Goal: Transaction & Acquisition: Purchase product/service

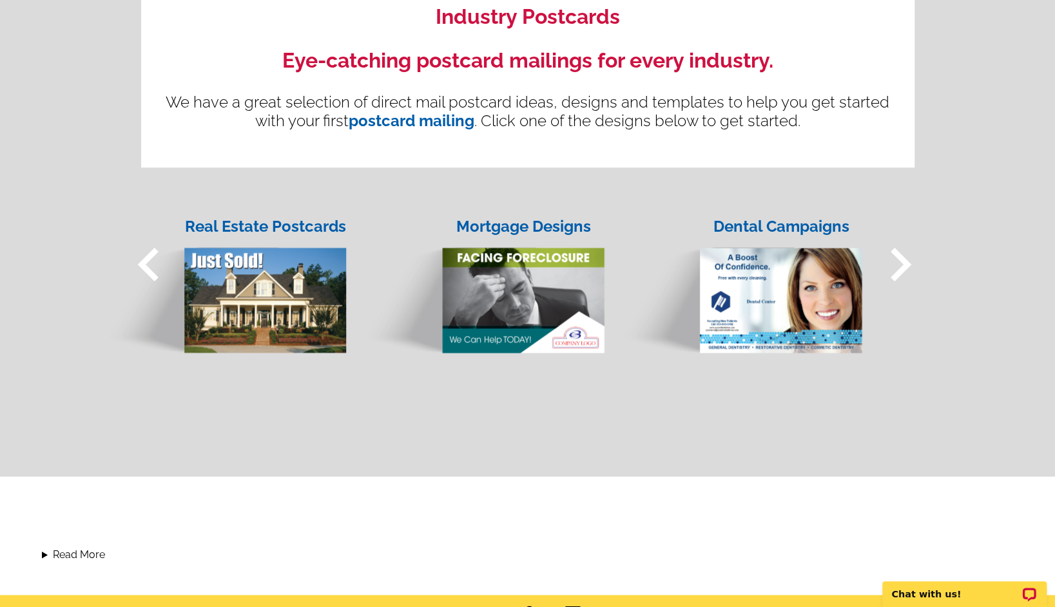
scroll to position [966, 0]
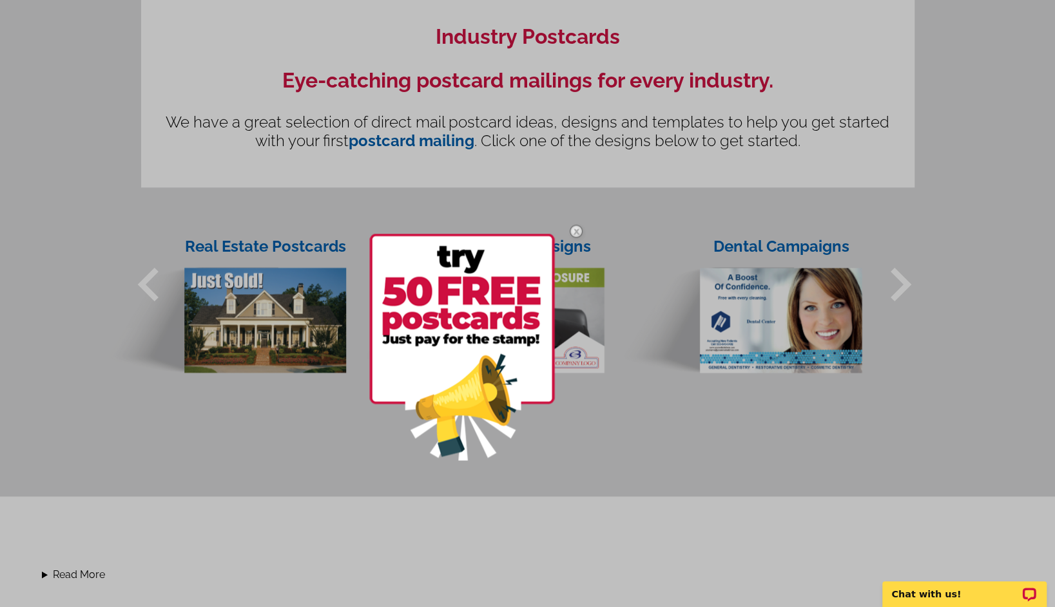
click at [562, 227] on img at bounding box center [575, 231] width 37 height 37
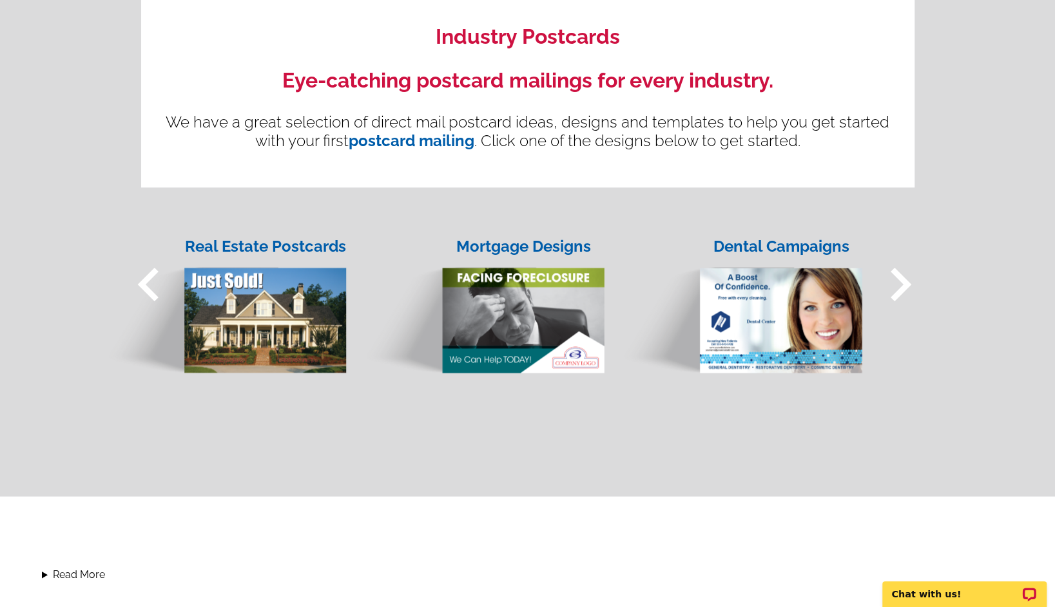
click at [511, 343] on img at bounding box center [481, 308] width 245 height 133
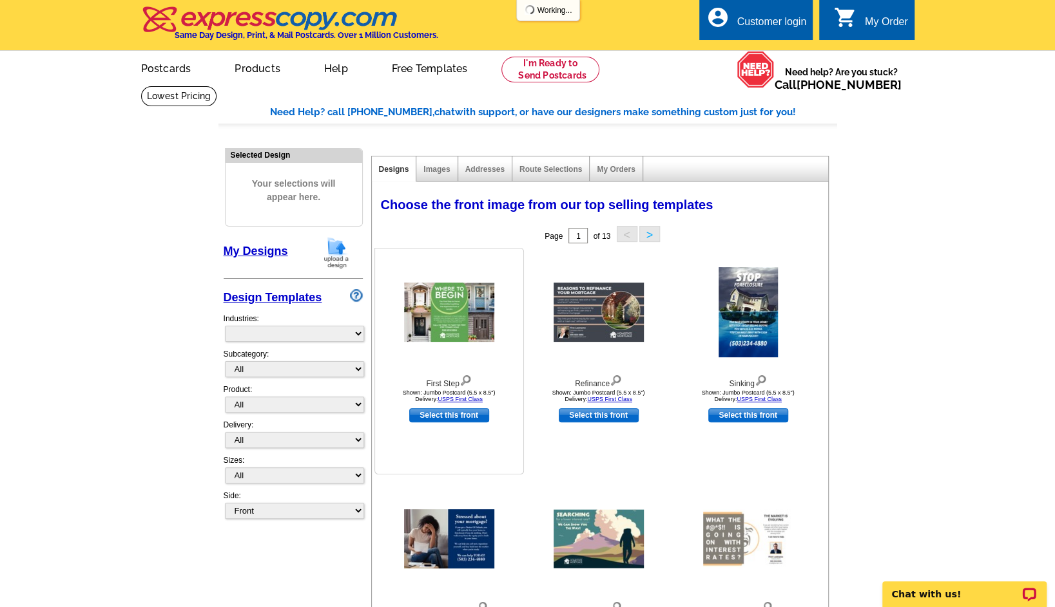
select select "774"
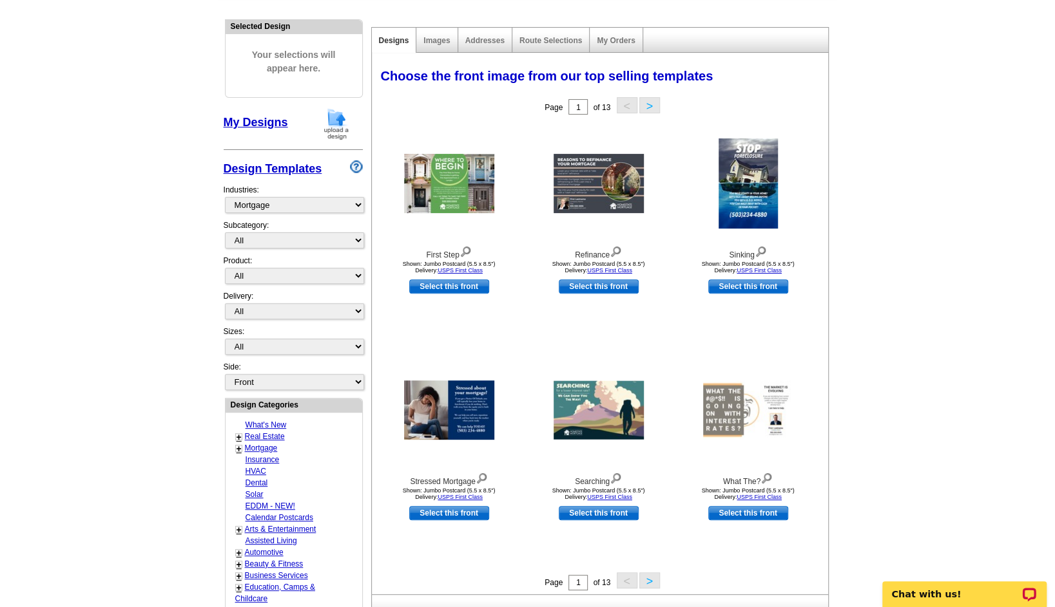
scroll to position [193, 0]
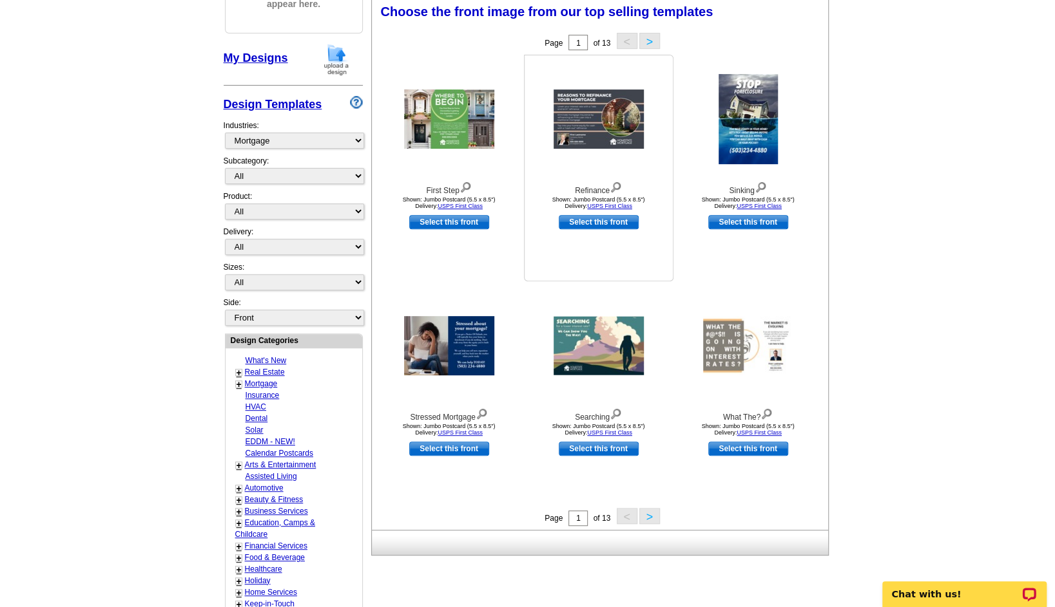
click at [589, 135] on img at bounding box center [598, 119] width 90 height 59
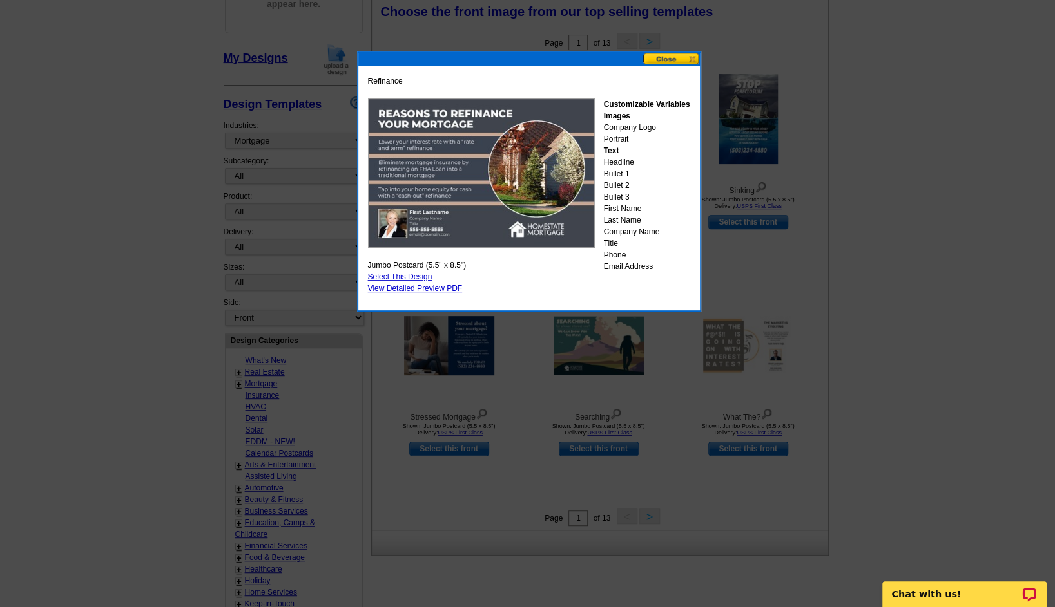
click at [672, 58] on button at bounding box center [671, 59] width 57 height 12
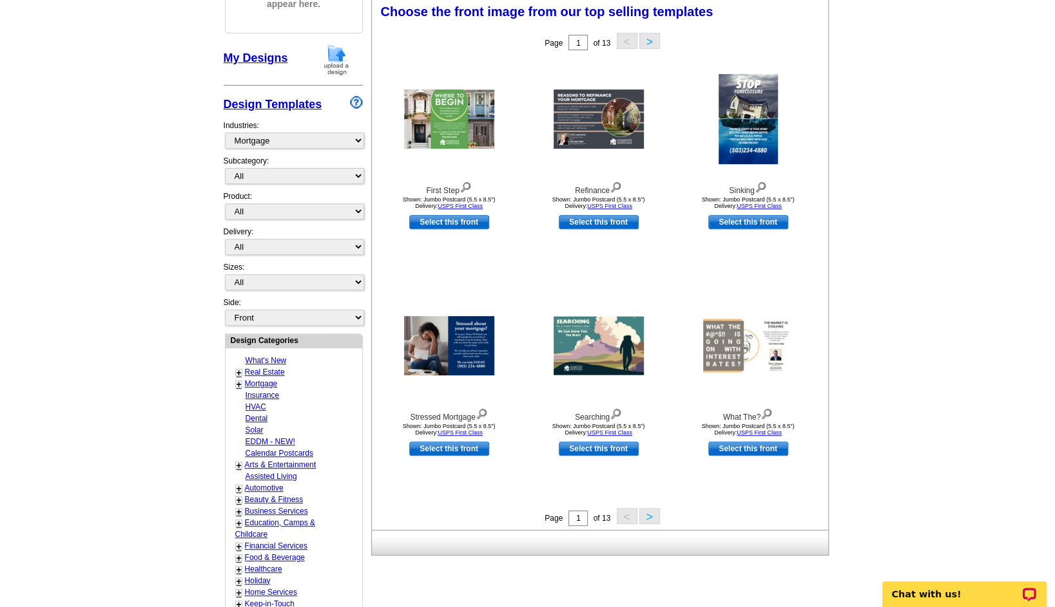
click at [653, 515] on button ">" at bounding box center [649, 516] width 21 height 16
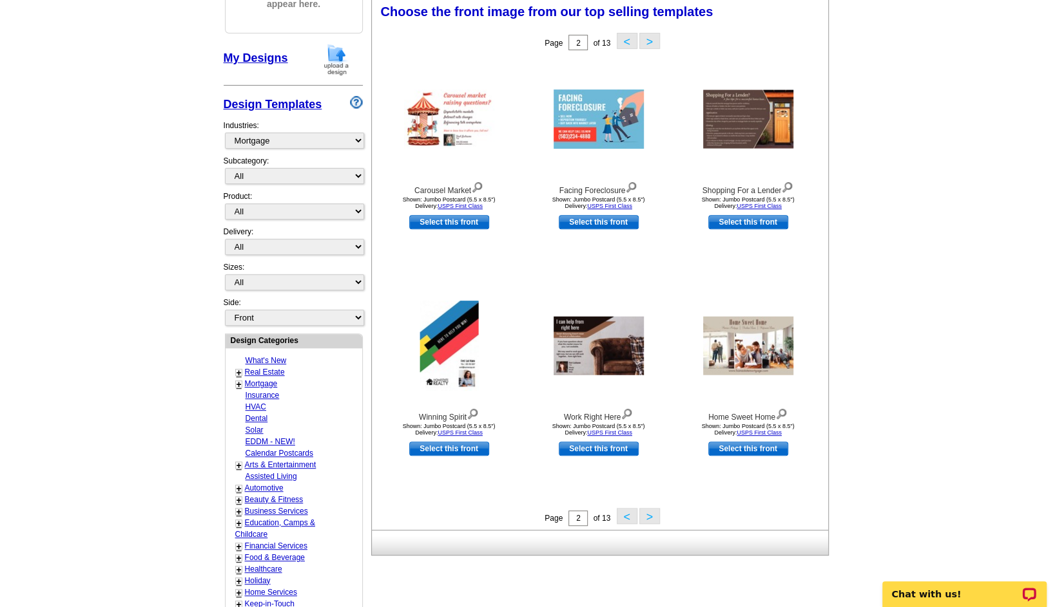
click at [651, 516] on button ">" at bounding box center [649, 516] width 21 height 16
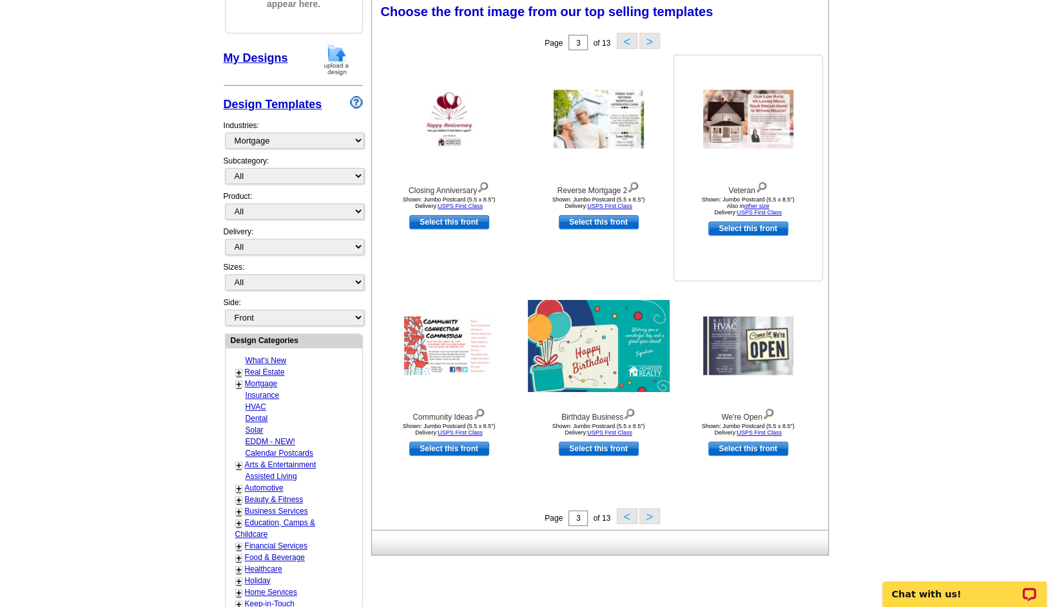
click at [739, 108] on img at bounding box center [748, 119] width 90 height 59
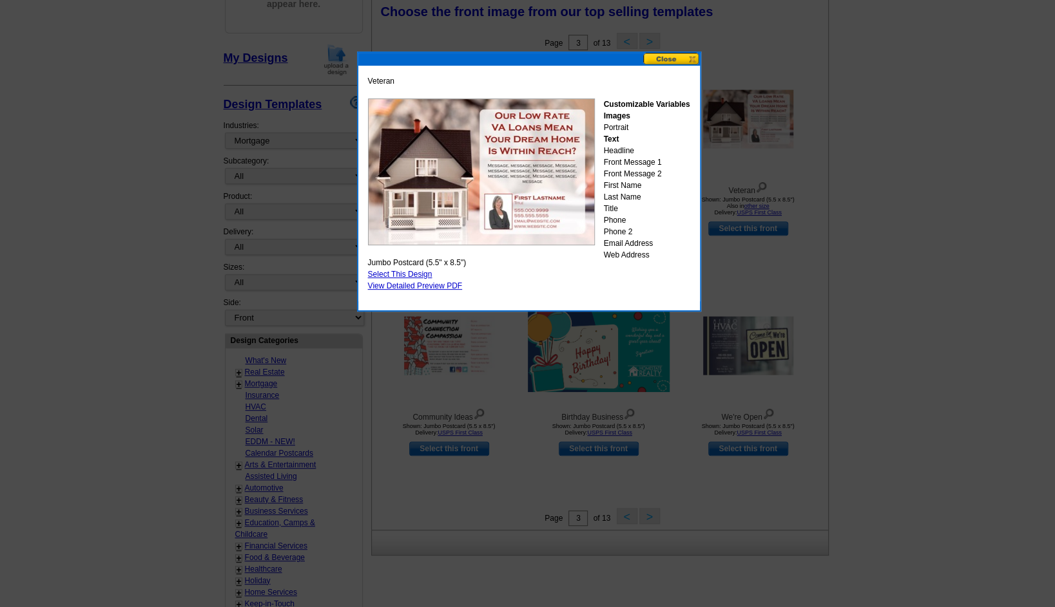
click at [658, 58] on button at bounding box center [671, 59] width 57 height 12
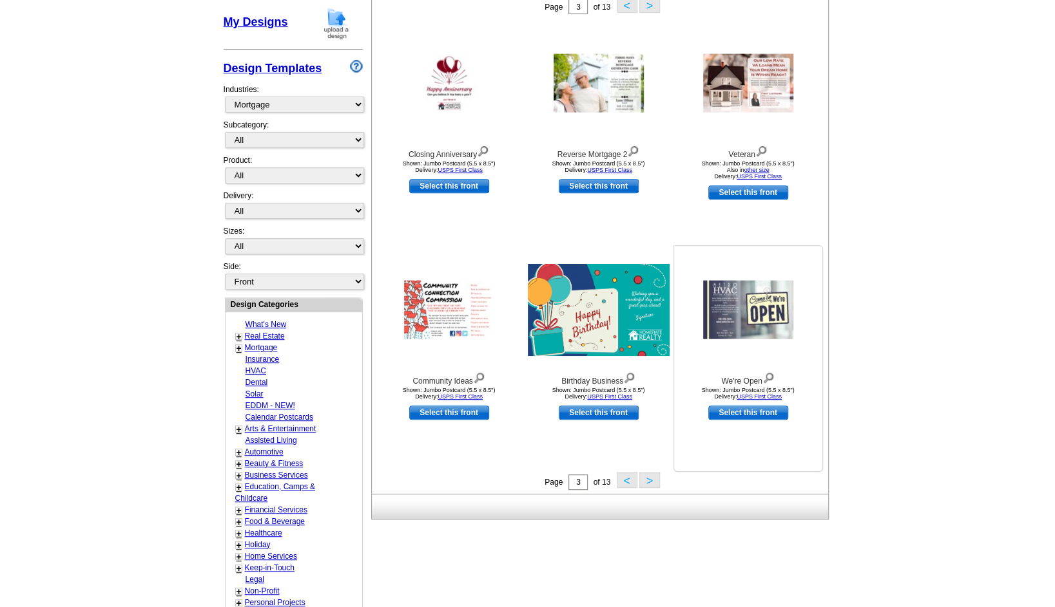
scroll to position [258, 0]
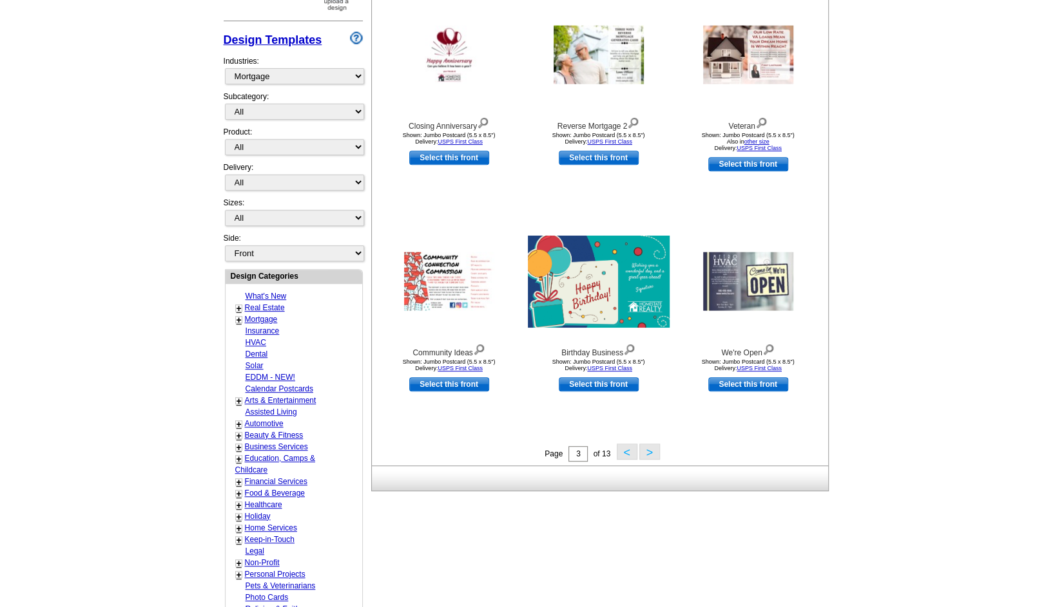
click at [656, 456] on button ">" at bounding box center [649, 452] width 21 height 16
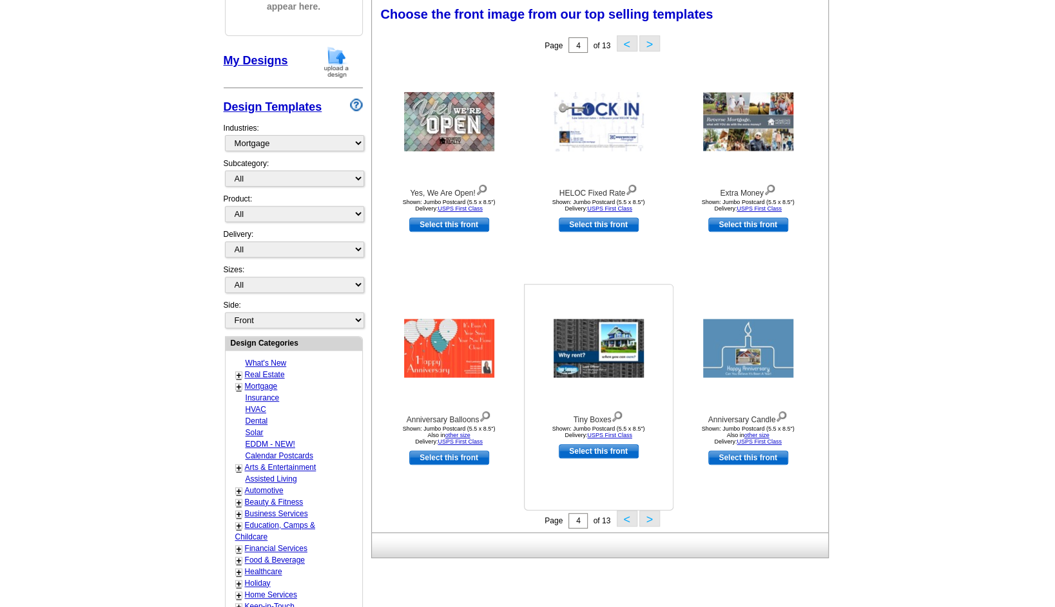
scroll to position [190, 0]
click at [646, 521] on button ">" at bounding box center [649, 519] width 21 height 16
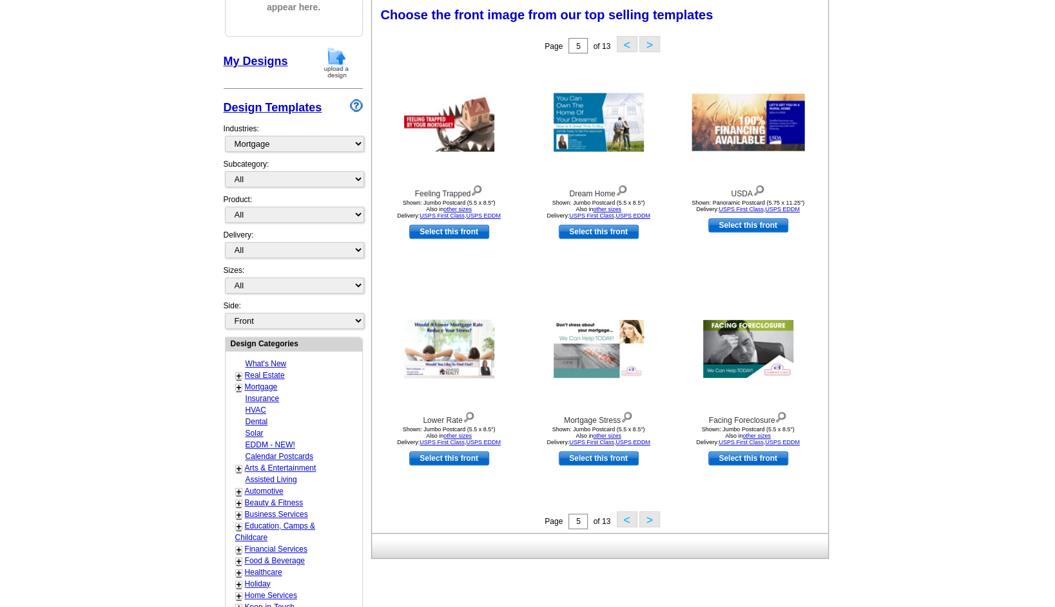
click at [650, 518] on button ">" at bounding box center [649, 519] width 21 height 16
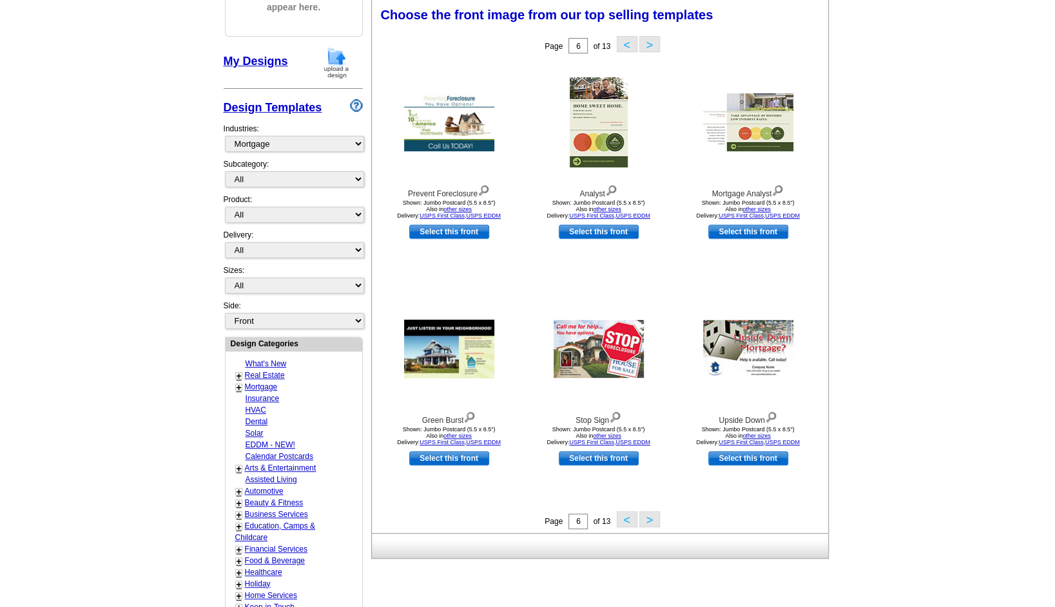
click at [647, 517] on button ">" at bounding box center [649, 519] width 21 height 16
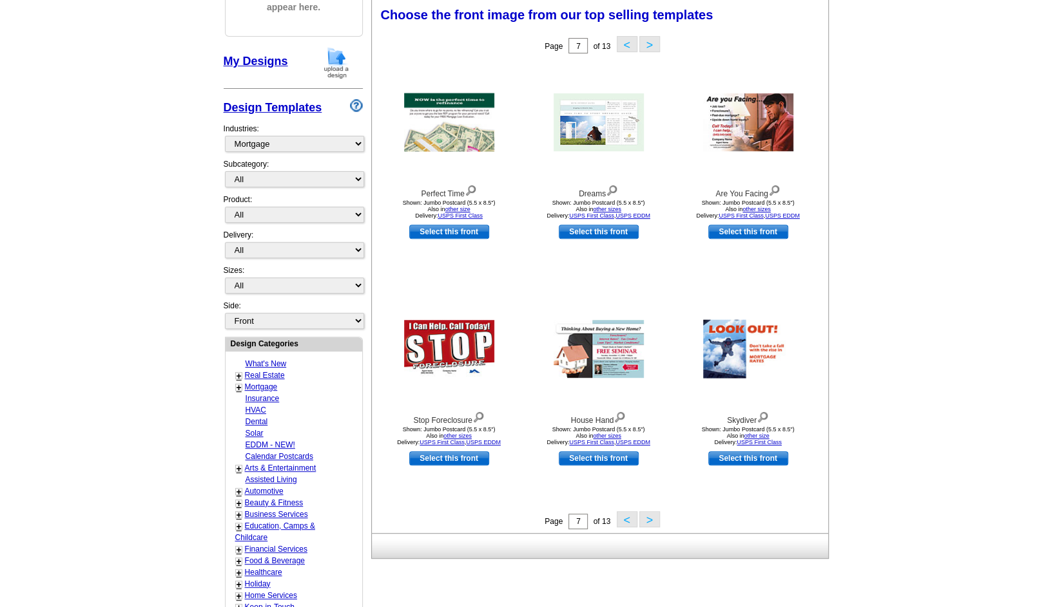
click at [651, 521] on button ">" at bounding box center [649, 519] width 21 height 16
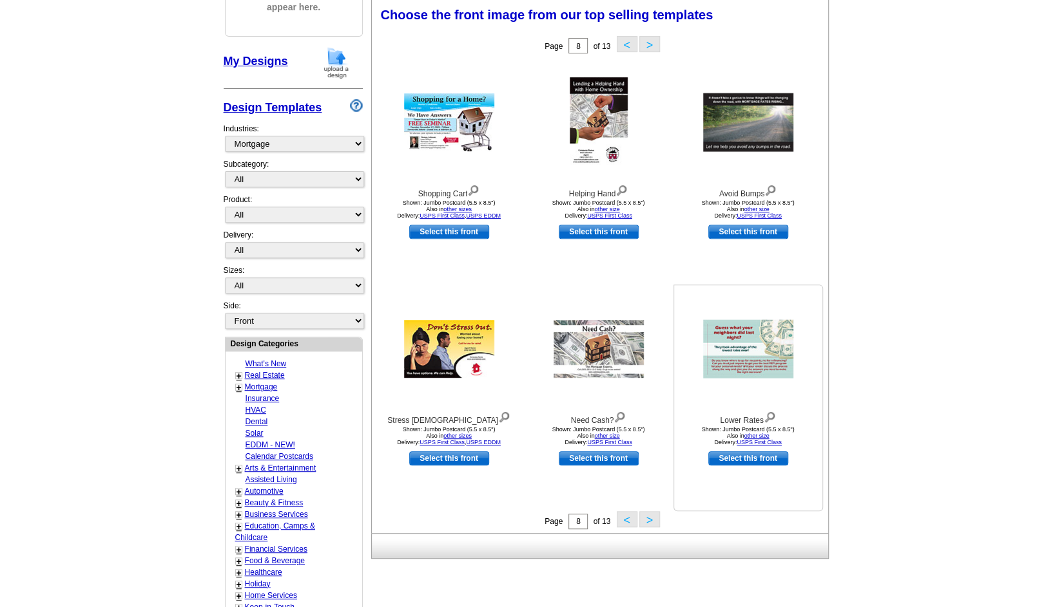
click at [727, 356] on img at bounding box center [748, 349] width 90 height 59
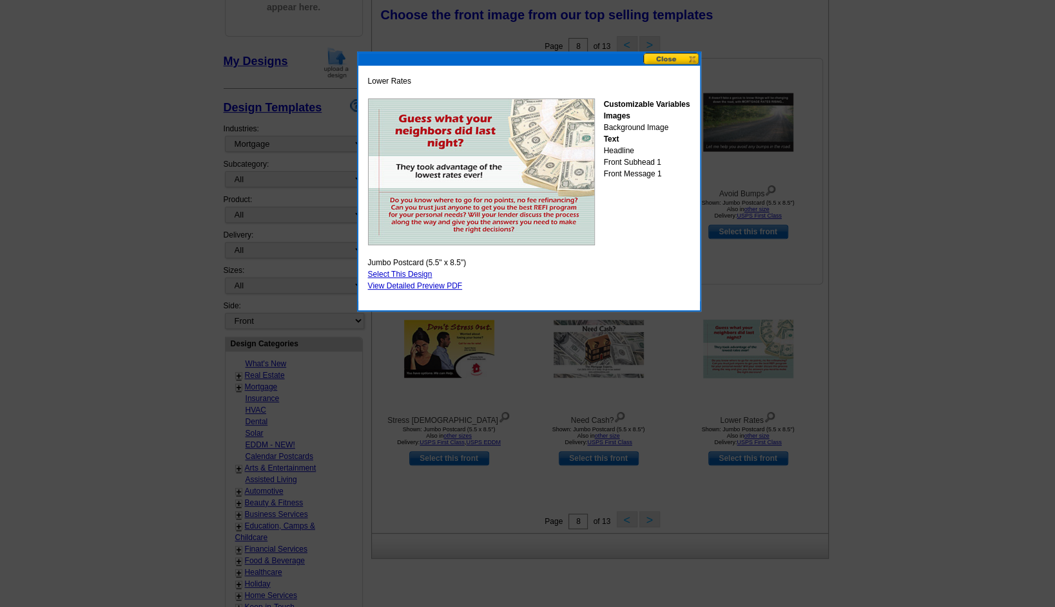
click at [673, 59] on button at bounding box center [671, 59] width 57 height 12
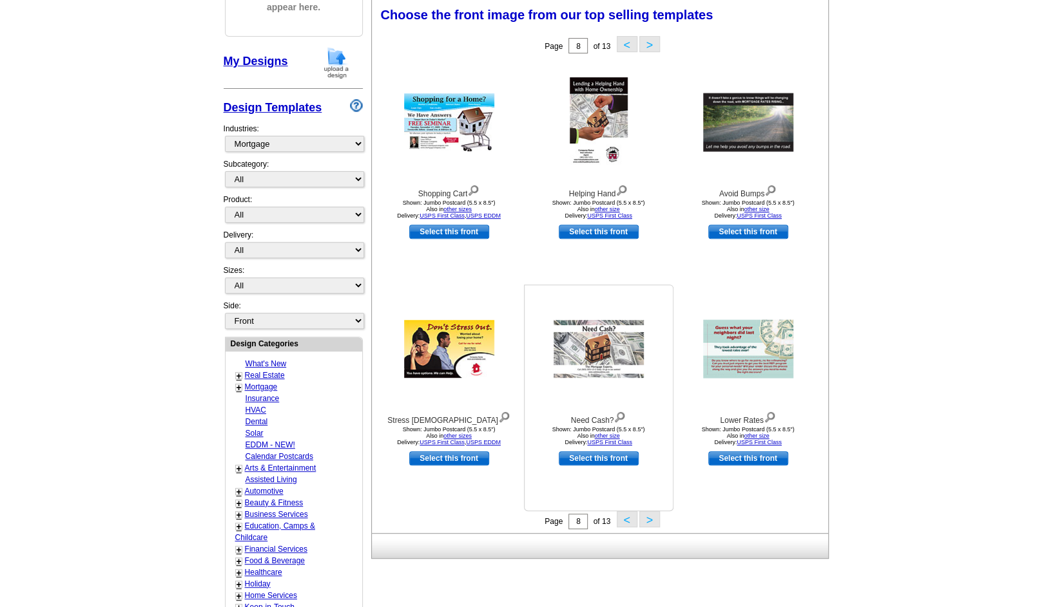
click at [658, 511] on div "Choose the front image from our top selling templates Select one of the templat…" at bounding box center [602, 266] width 461 height 534
click at [655, 515] on button ">" at bounding box center [649, 519] width 21 height 16
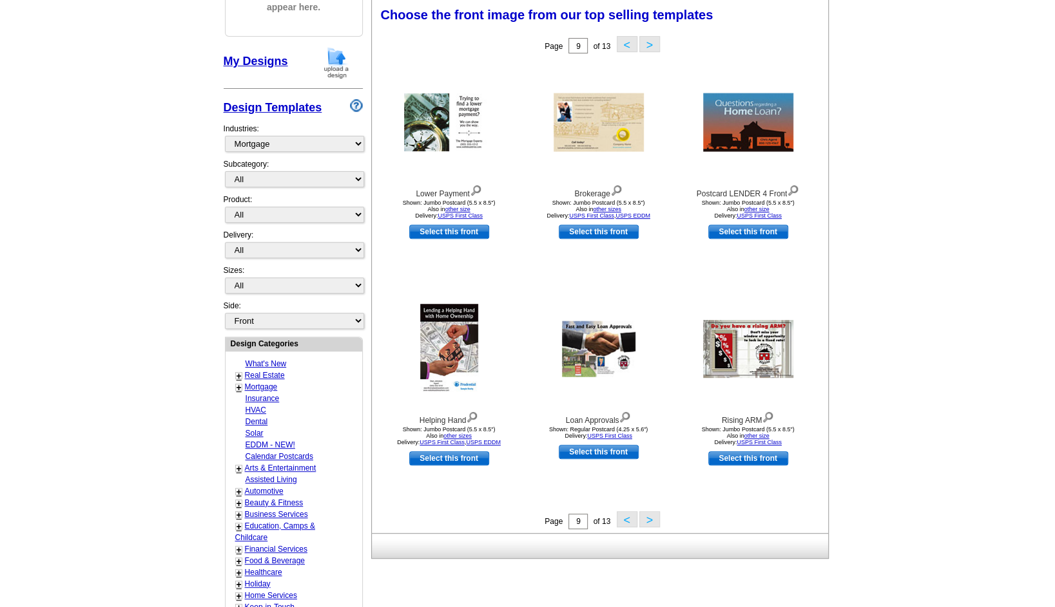
click at [645, 522] on button ">" at bounding box center [649, 519] width 21 height 16
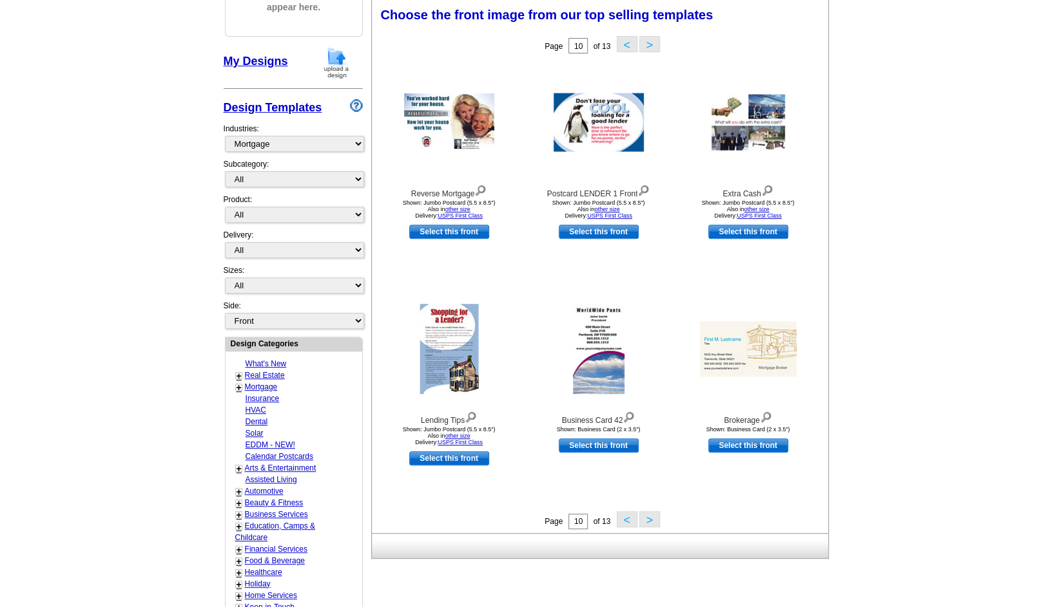
click at [651, 517] on button ">" at bounding box center [649, 519] width 21 height 16
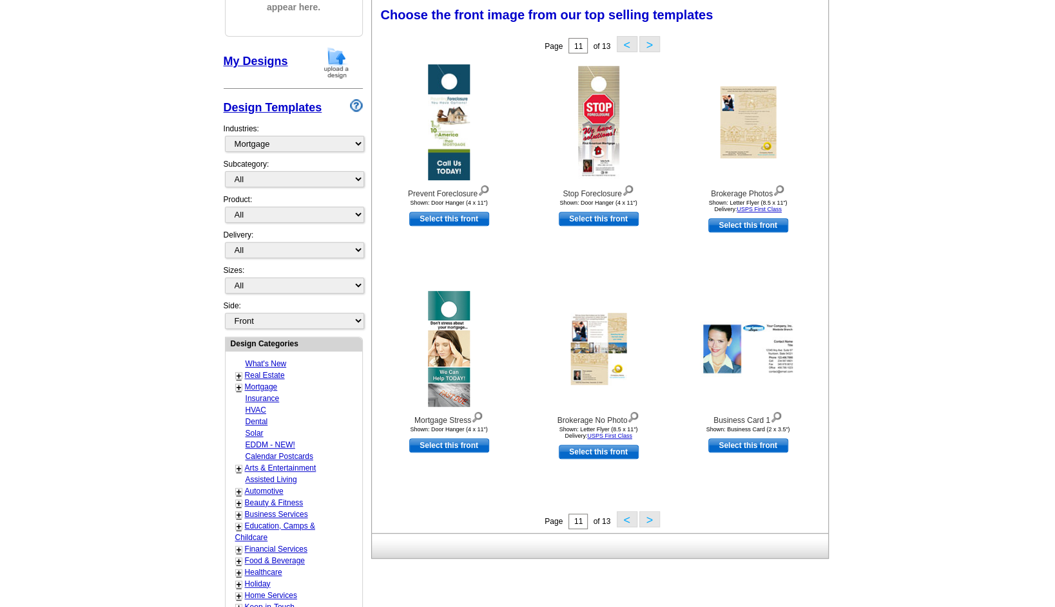
click at [646, 521] on button ">" at bounding box center [649, 519] width 21 height 16
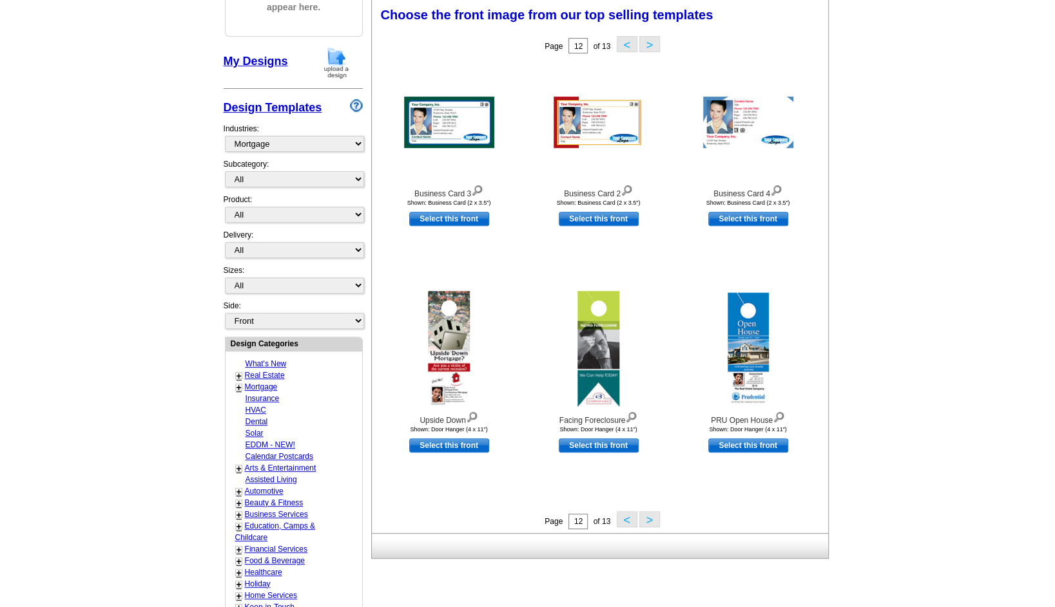
click at [650, 515] on button ">" at bounding box center [649, 519] width 21 height 16
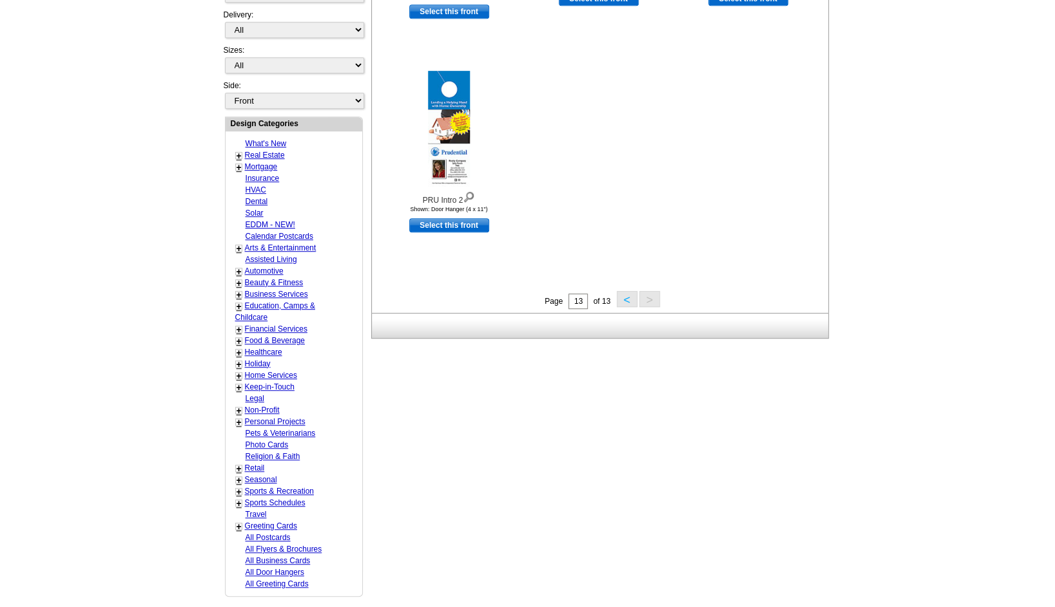
scroll to position [448, 0]
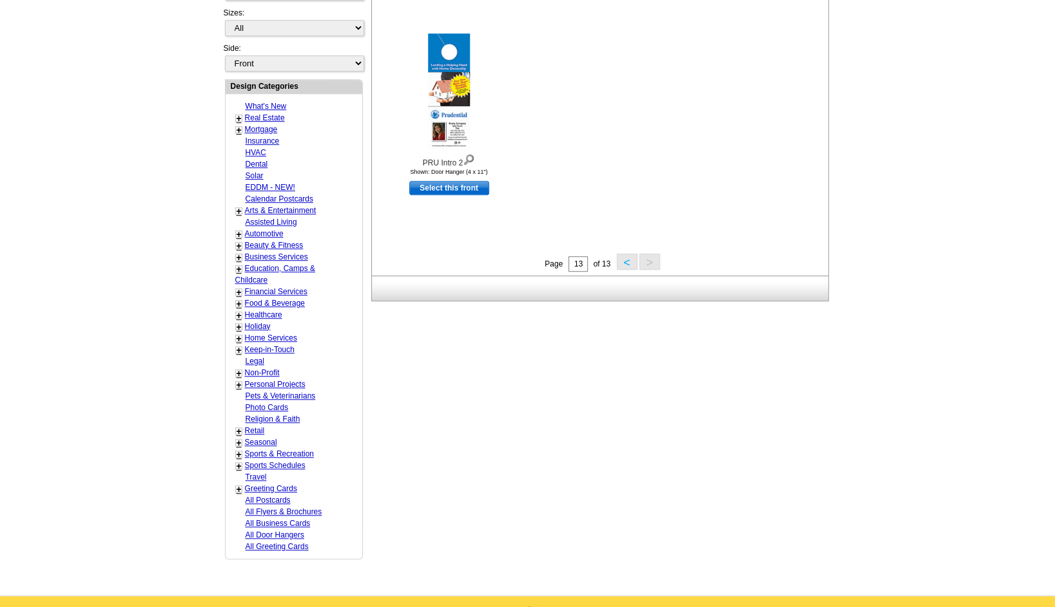
click at [235, 126] on div "+" at bounding box center [238, 129] width 7 height 7
click at [238, 125] on link "+" at bounding box center [238, 130] width 5 height 10
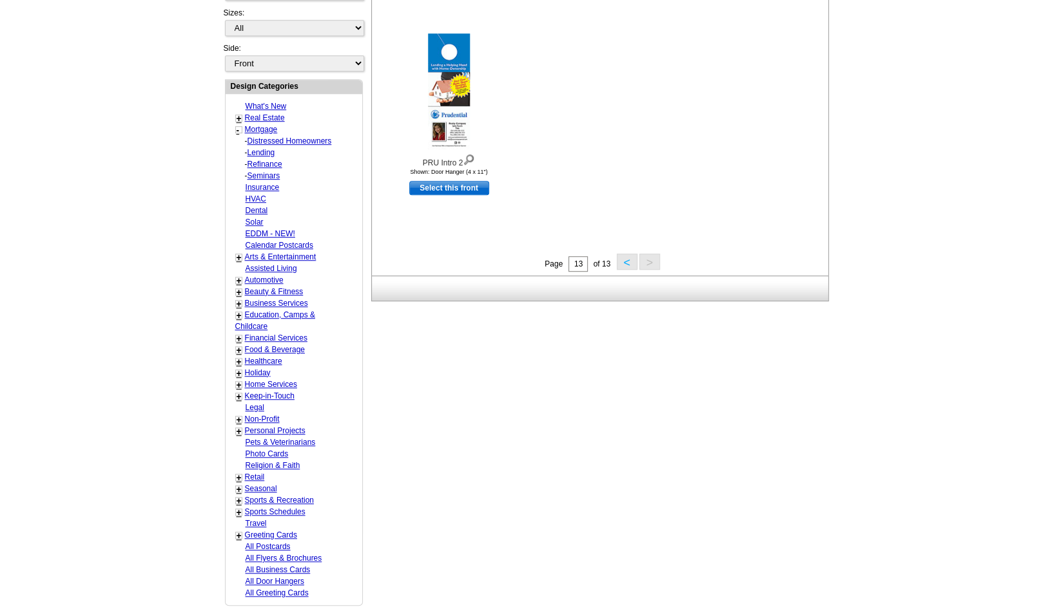
click at [272, 160] on link "Refinance" at bounding box center [264, 164] width 35 height 9
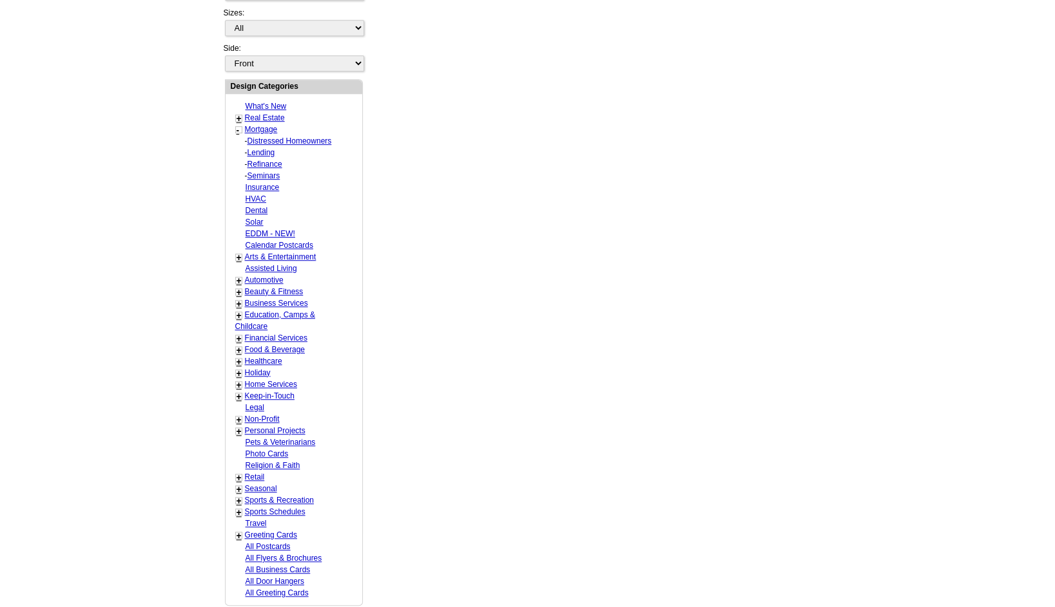
select select "1169"
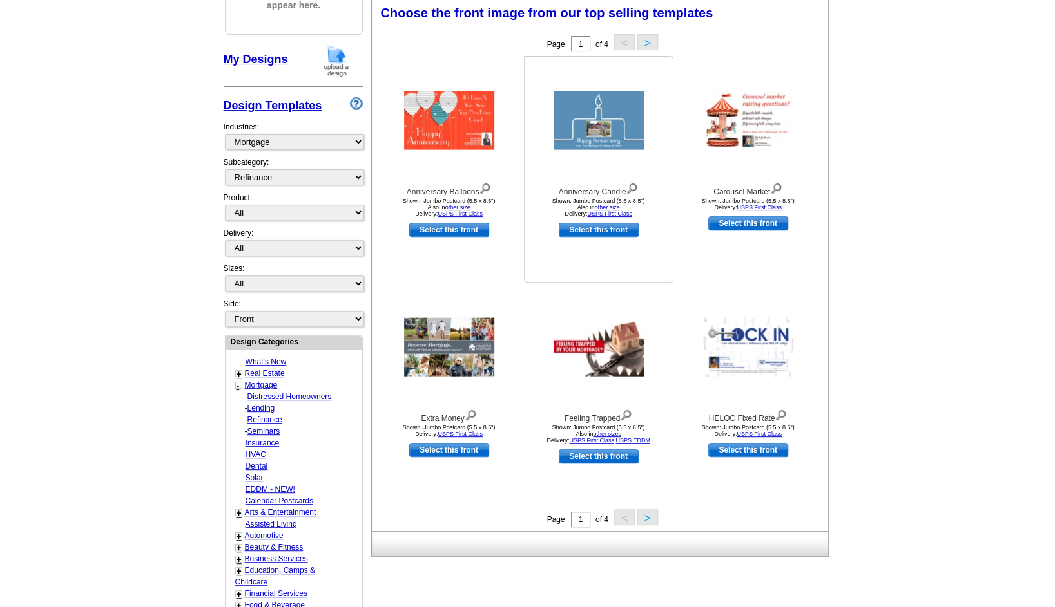
scroll to position [190, 0]
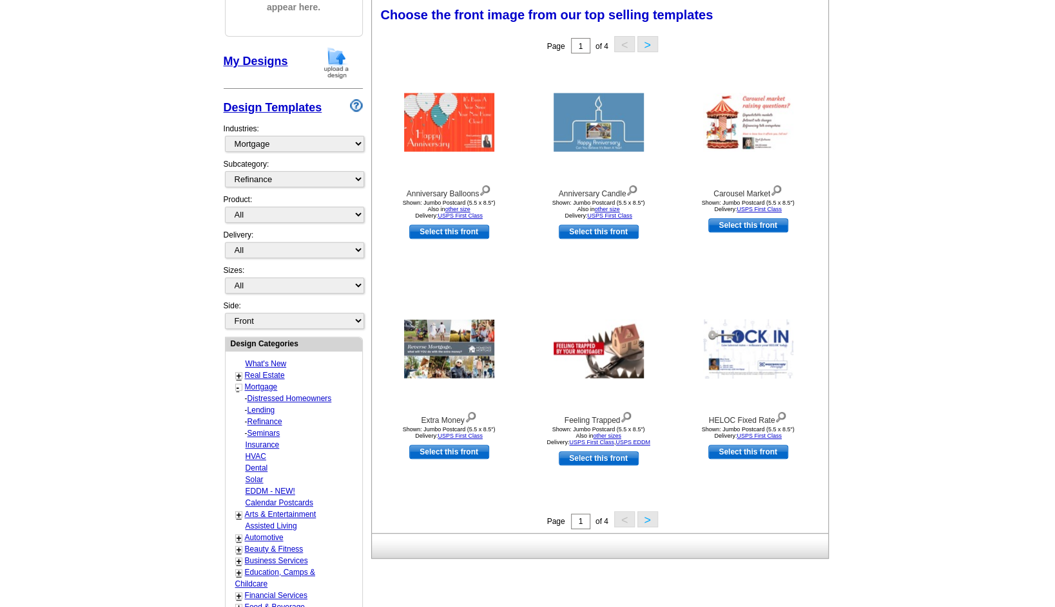
click at [649, 521] on button ">" at bounding box center [647, 519] width 21 height 16
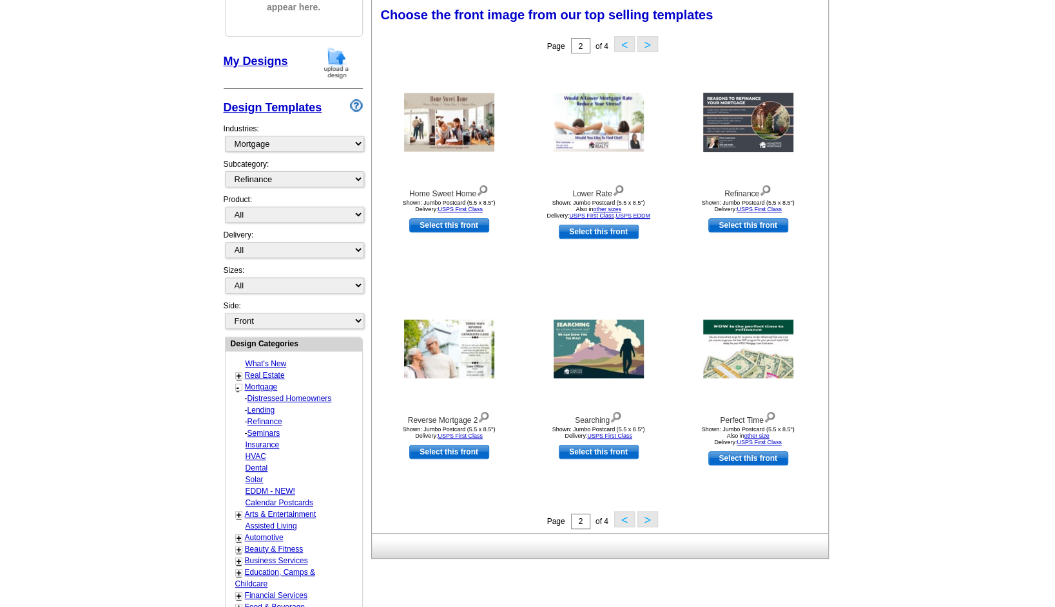
click at [651, 521] on button ">" at bounding box center [647, 519] width 21 height 16
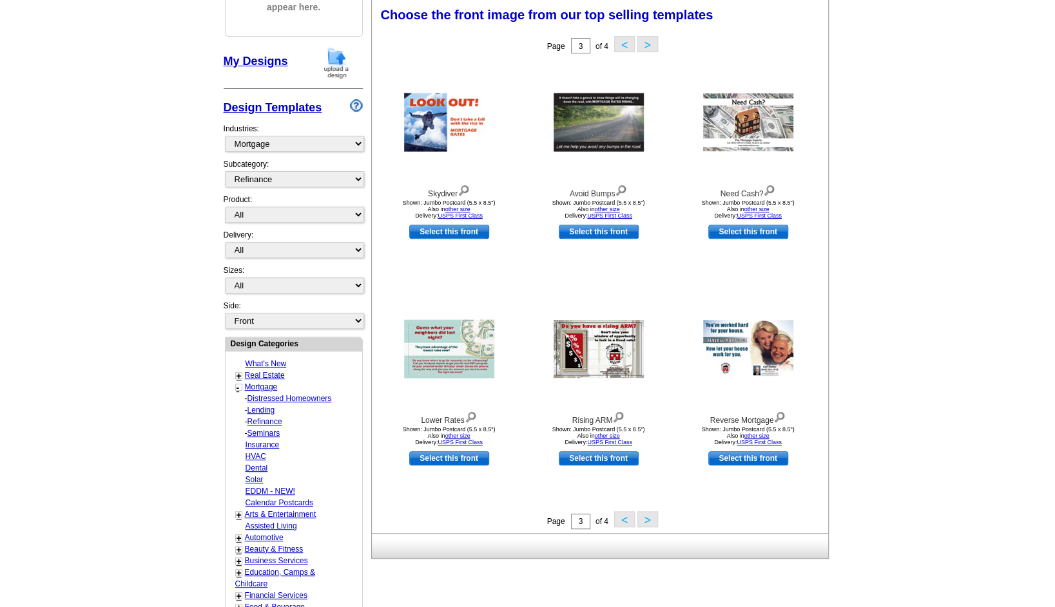
click at [653, 519] on button ">" at bounding box center [647, 519] width 21 height 16
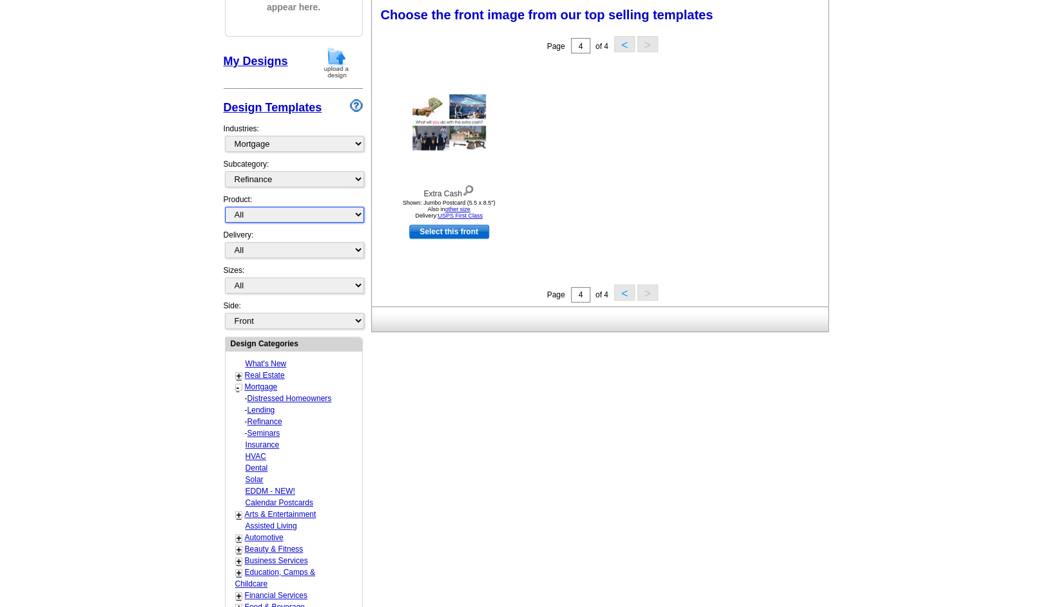
click at [320, 218] on select "All Postcards Letters and flyers Business Cards Door Hangers Greeting Cards" at bounding box center [294, 215] width 139 height 16
select select "1"
click at [225, 207] on select "All Postcards Letters and flyers Business Cards Door Hangers Greeting Cards" at bounding box center [294, 215] width 139 height 16
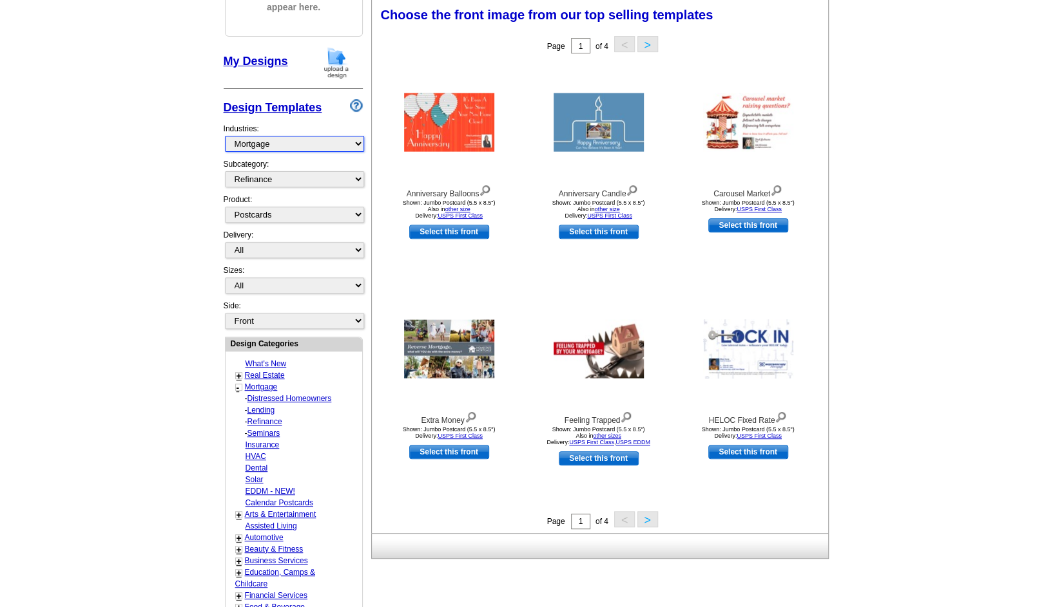
click at [260, 144] on select "What's New Real Estate Mortgage Insurance HVAC Dental Solar EDDM - NEW! Calenda…" at bounding box center [294, 144] width 139 height 16
click at [225, 136] on select "What's New Real Estate Mortgage Insurance HVAC Dental Solar EDDM - NEW! Calenda…" at bounding box center [294, 144] width 139 height 16
click at [259, 177] on select "All Distressed Homeowners Lending Refinance Seminars" at bounding box center [294, 179] width 139 height 16
select select "1170"
click at [225, 171] on select "All Distressed Homeowners Lending Refinance Seminars" at bounding box center [294, 179] width 139 height 16
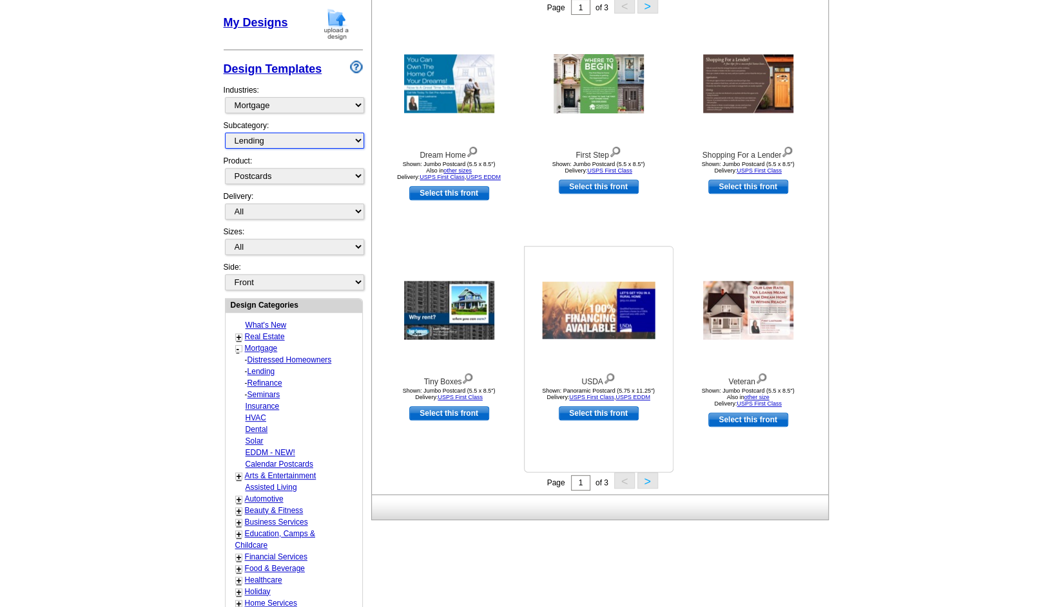
scroll to position [254, 0]
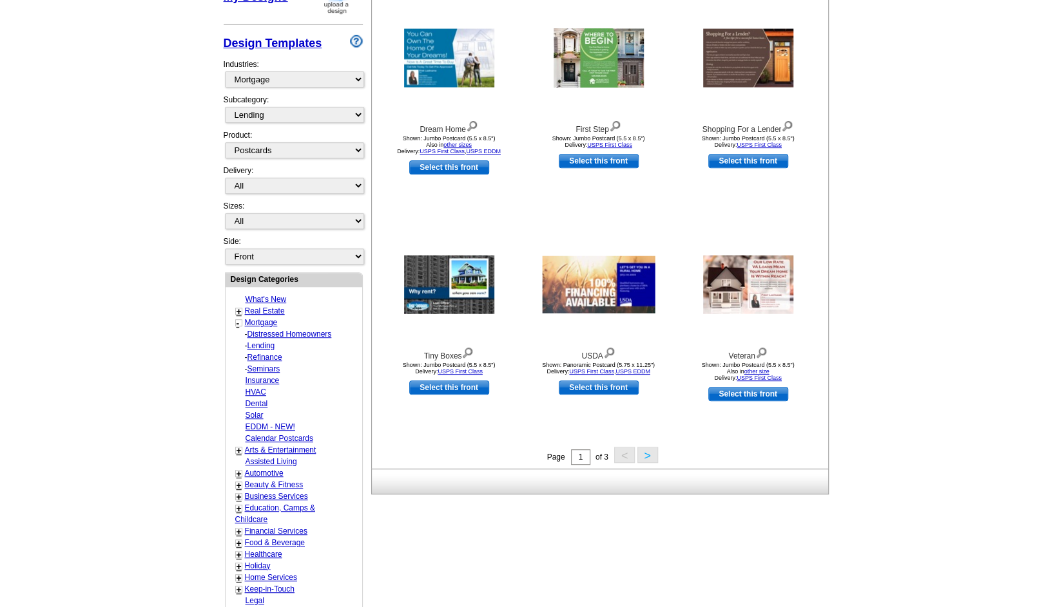
click at [640, 451] on button ">" at bounding box center [647, 455] width 21 height 16
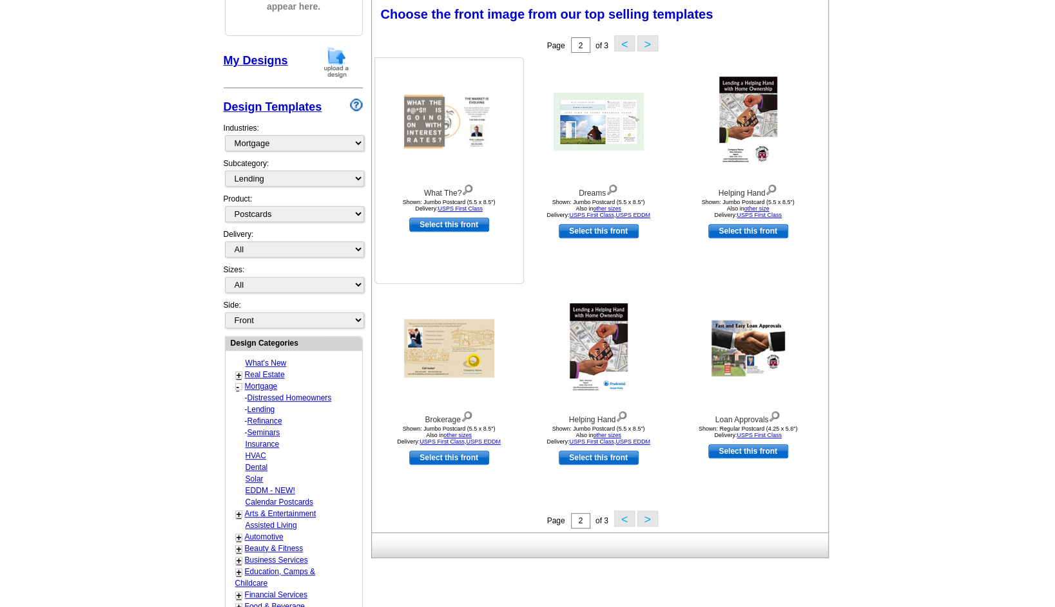
scroll to position [190, 0]
click at [426, 129] on img at bounding box center [449, 122] width 90 height 59
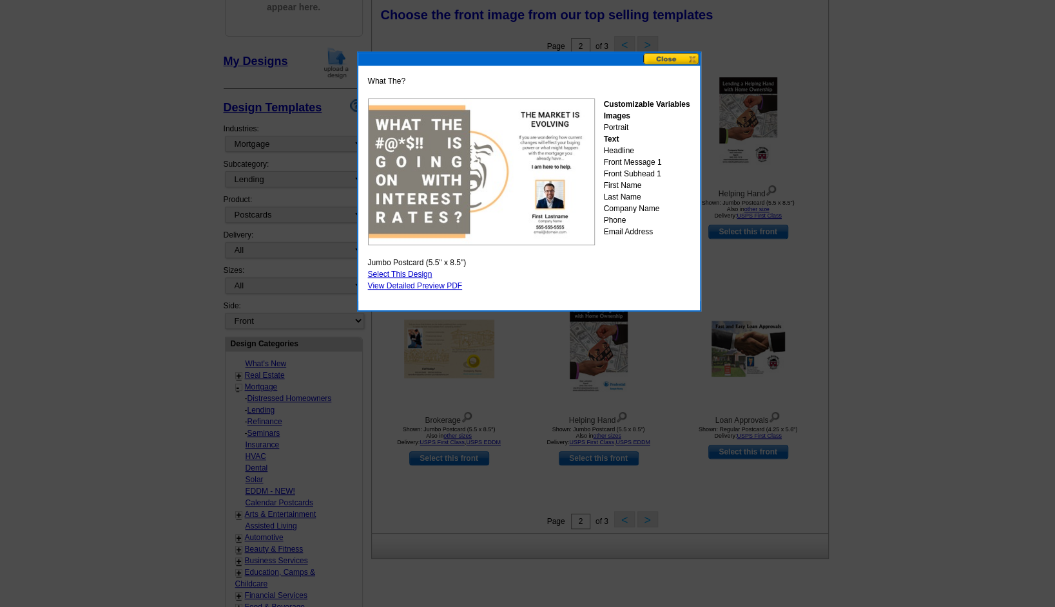
click at [662, 62] on button at bounding box center [671, 59] width 57 height 12
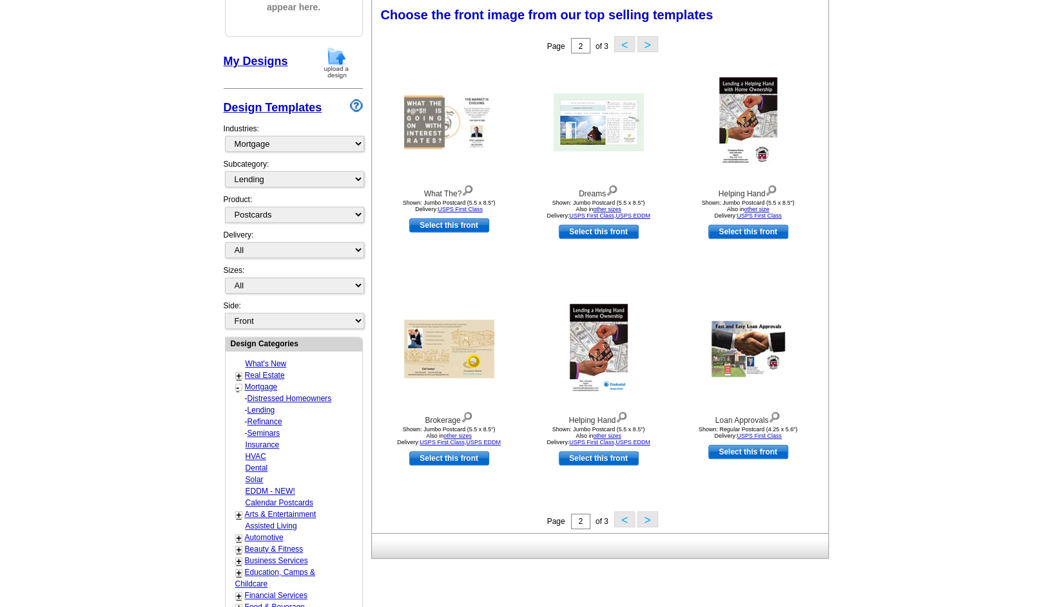
click at [653, 515] on button ">" at bounding box center [647, 519] width 21 height 16
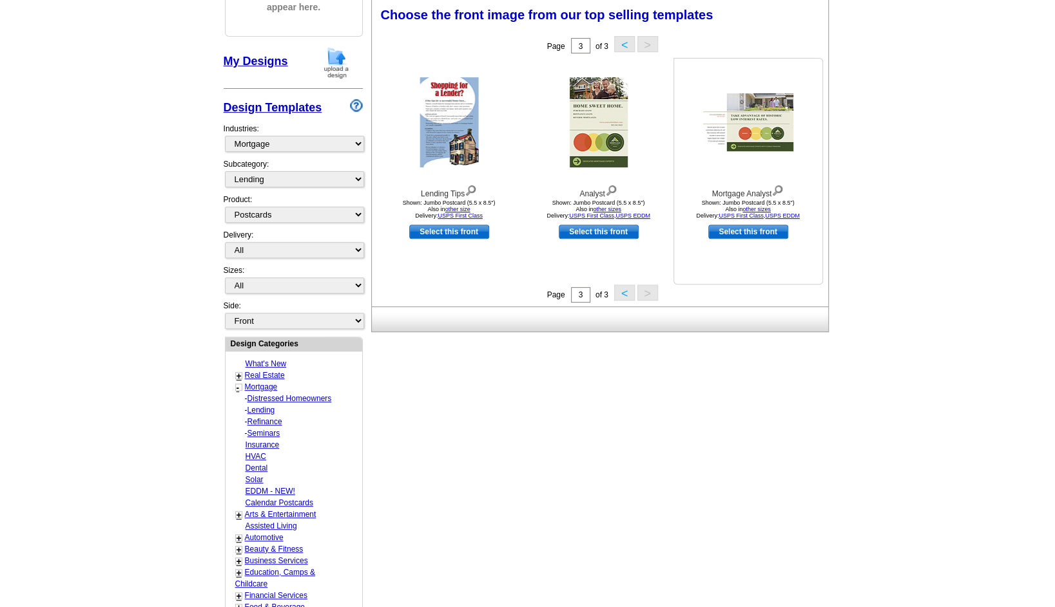
click at [771, 106] on img at bounding box center [748, 122] width 90 height 58
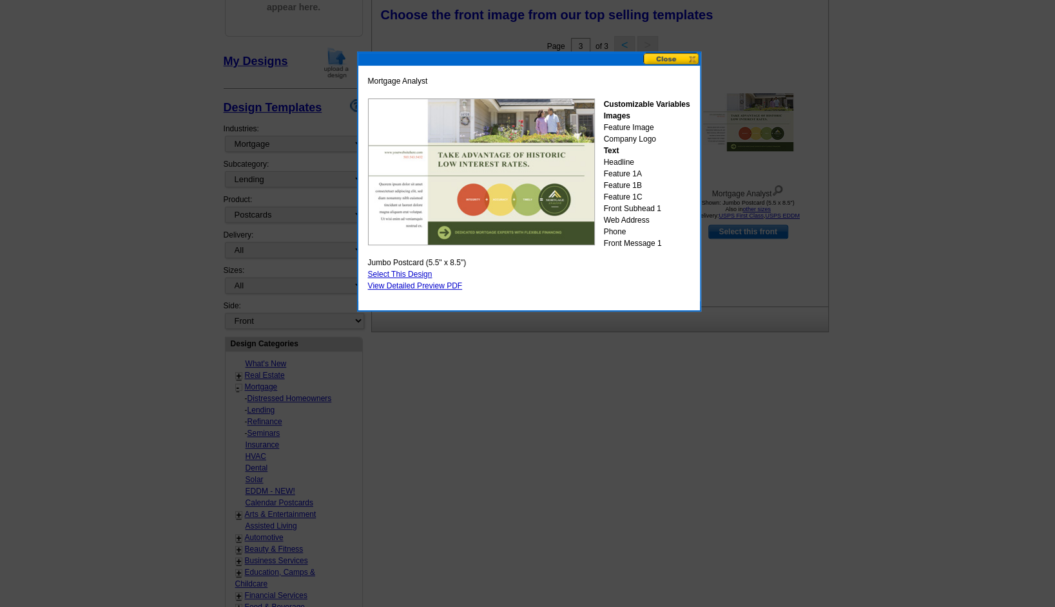
click at [684, 59] on button at bounding box center [671, 59] width 57 height 12
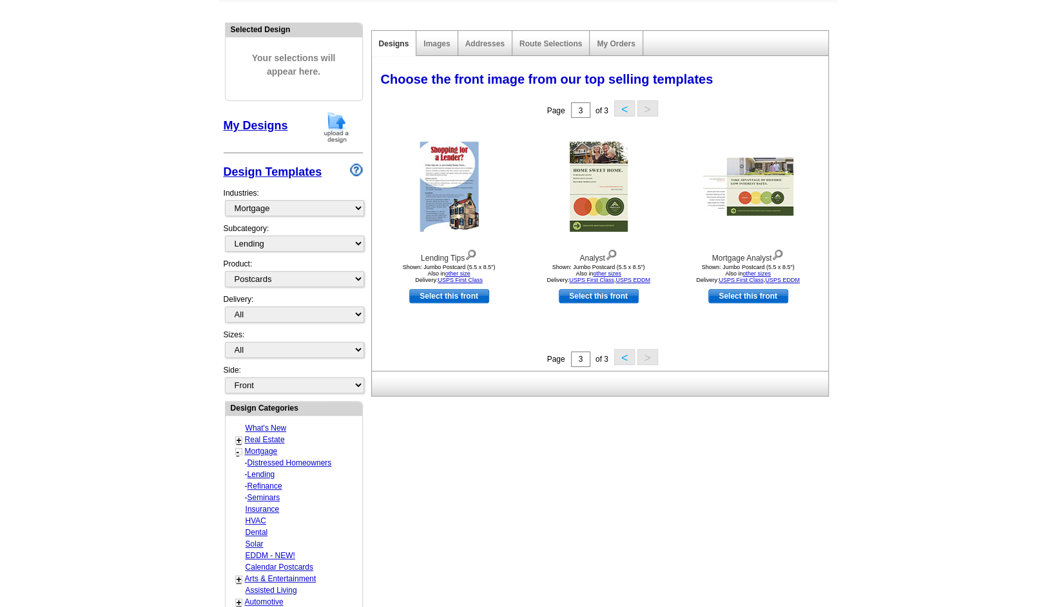
scroll to position [0, 0]
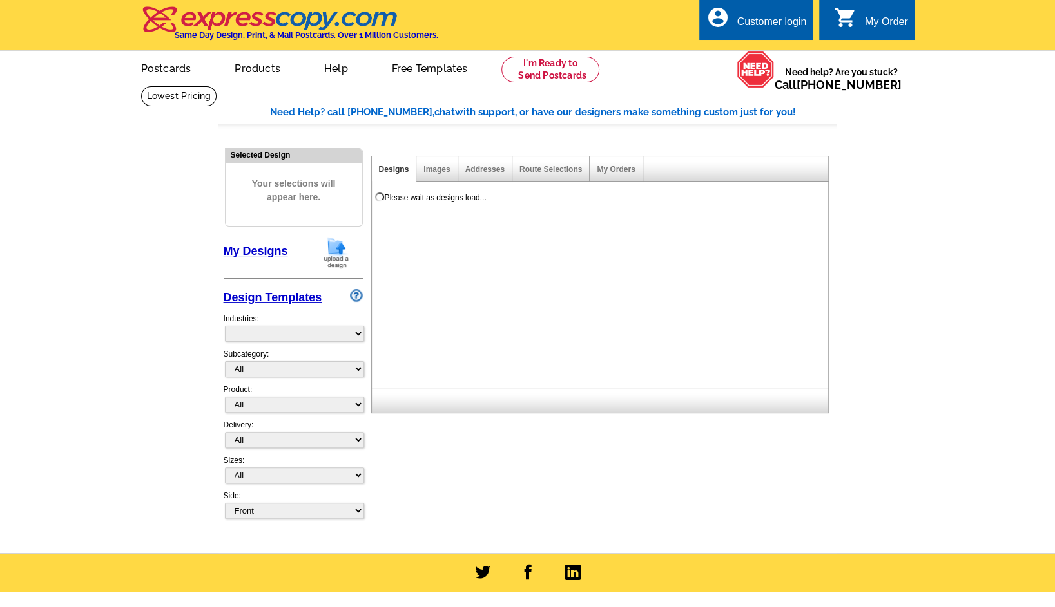
select select "785"
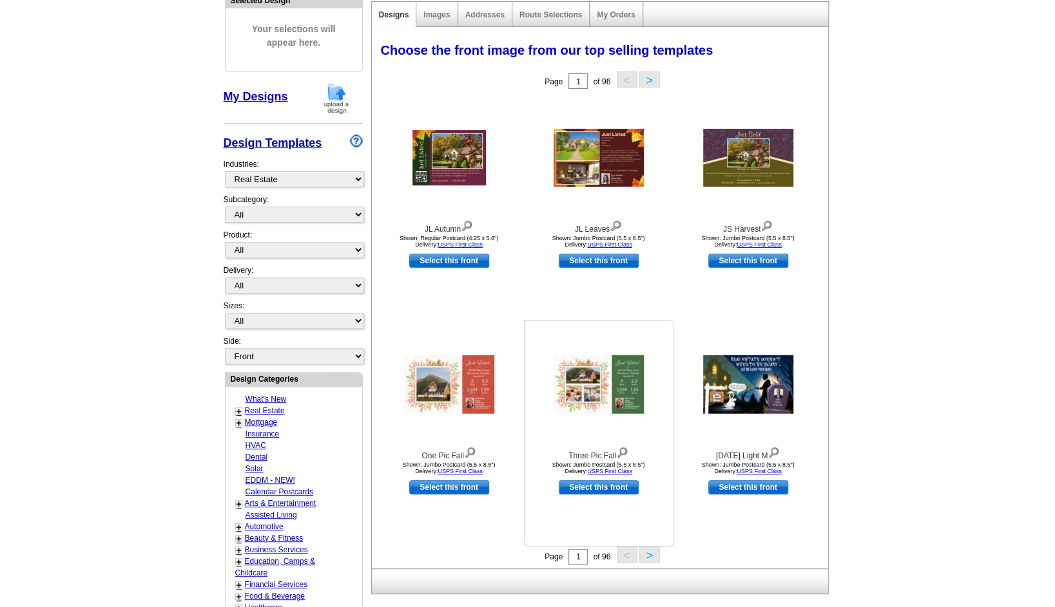
scroll to position [193, 0]
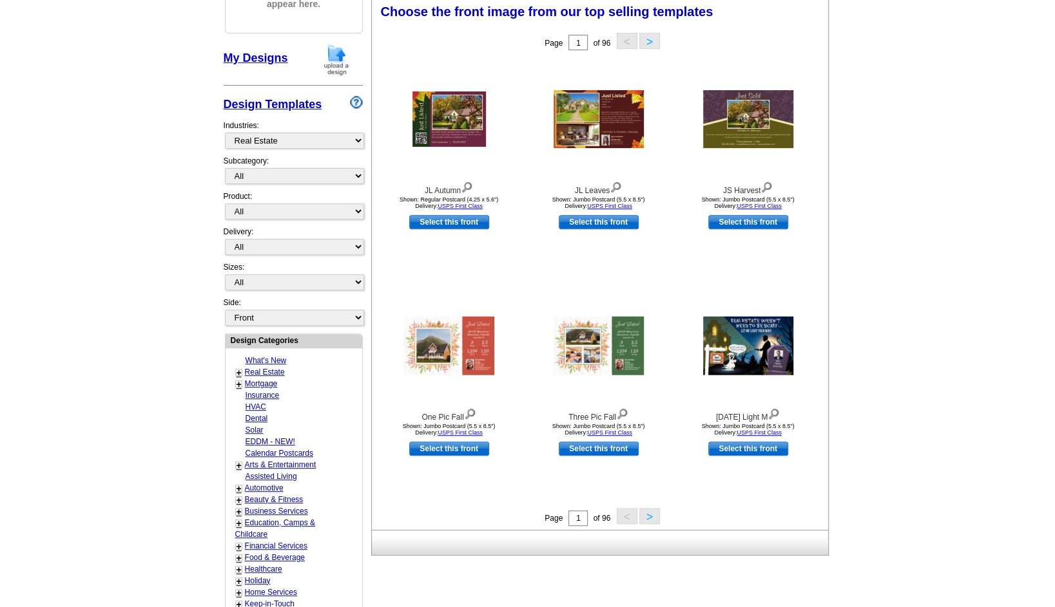
click at [644, 522] on button ">" at bounding box center [649, 516] width 21 height 16
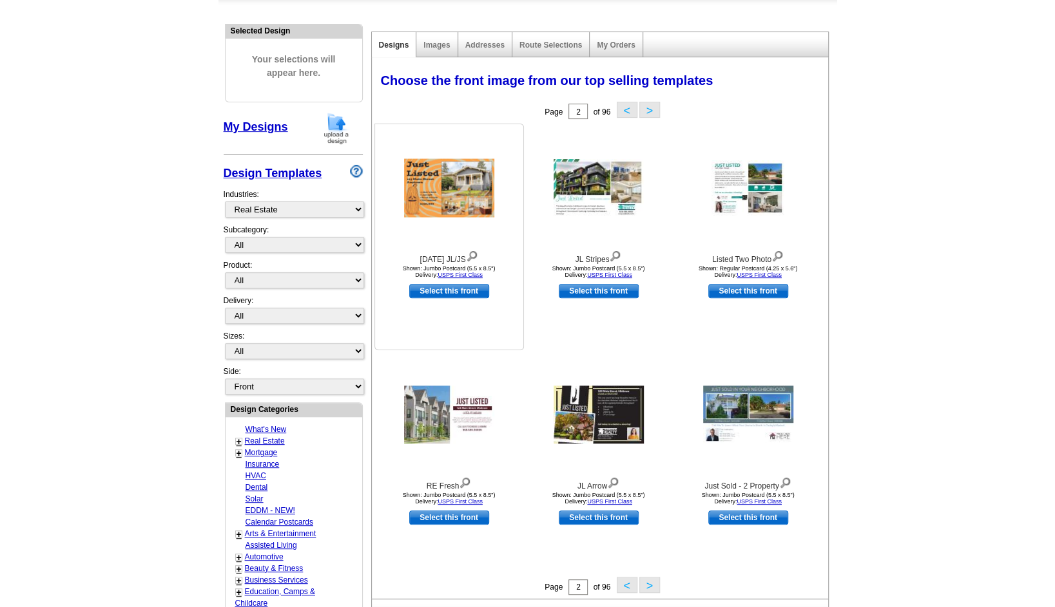
scroll to position [0, 0]
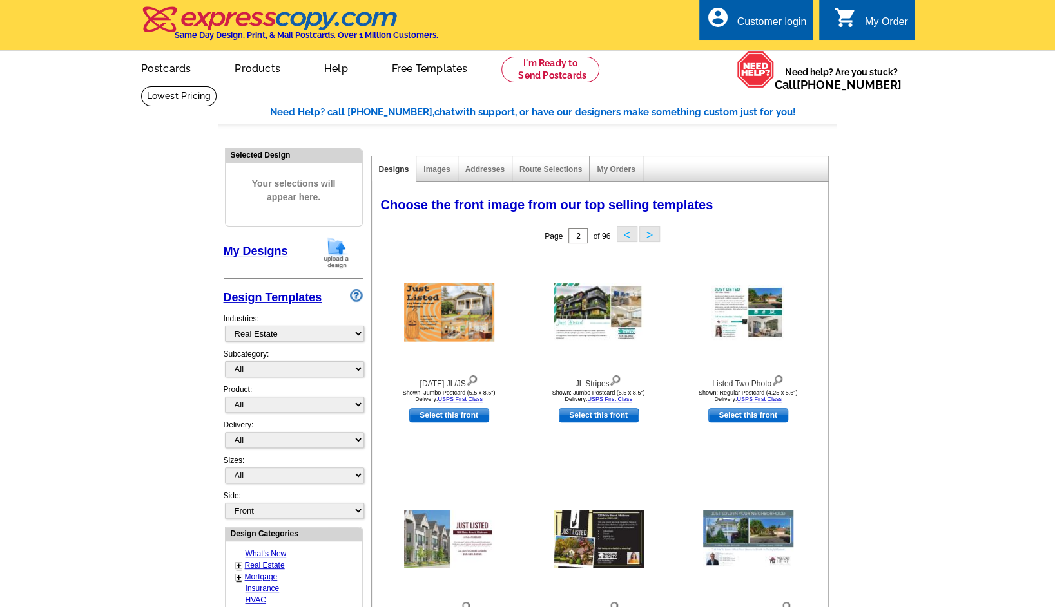
click at [110, 182] on main "Need Help? call [PHONE_NUMBER], chat with support, or have our designers make s…" at bounding box center [527, 565] width 1055 height 958
click at [1003, 238] on main "Need Help? call [PHONE_NUMBER], chat with support, or have our designers make s…" at bounding box center [527, 565] width 1055 height 958
click at [891, 208] on main "Need Help? call [PHONE_NUMBER], chat with support, or have our designers make s…" at bounding box center [527, 565] width 1055 height 958
